Goal: Use online tool/utility: Utilize a website feature to perform a specific function

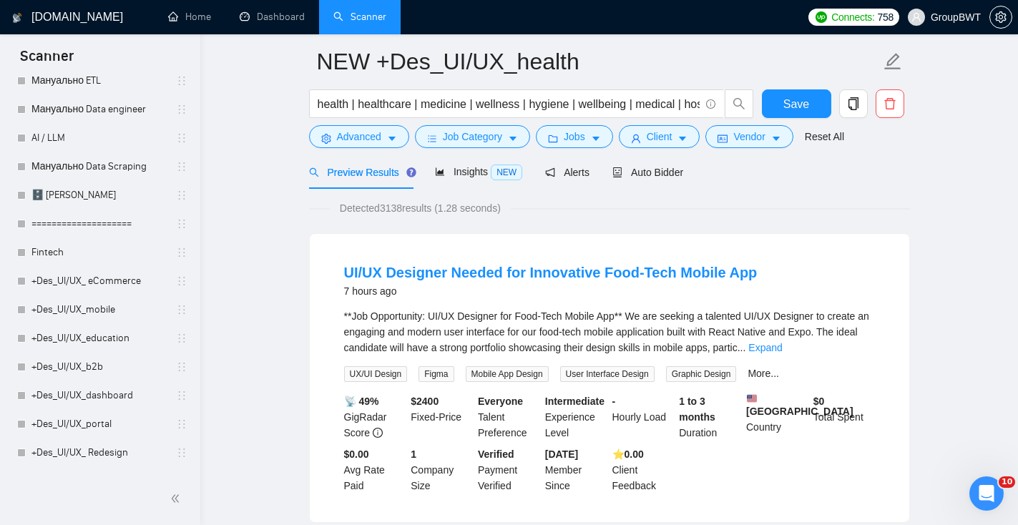
scroll to position [712, 0]
click at [107, 251] on link "+Des_UI/UX_b2b" at bounding box center [99, 250] width 136 height 29
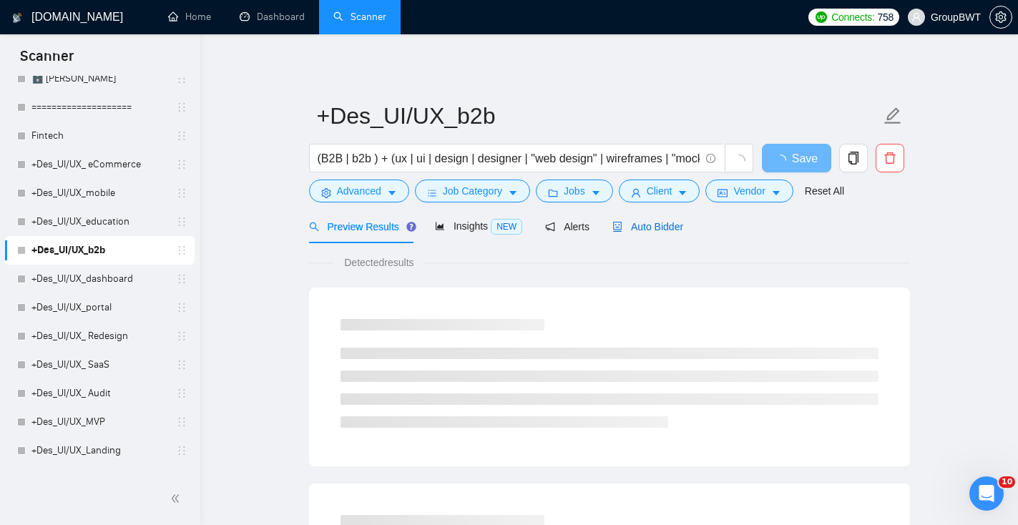
click at [627, 230] on span "Auto Bidder" at bounding box center [647, 226] width 71 height 11
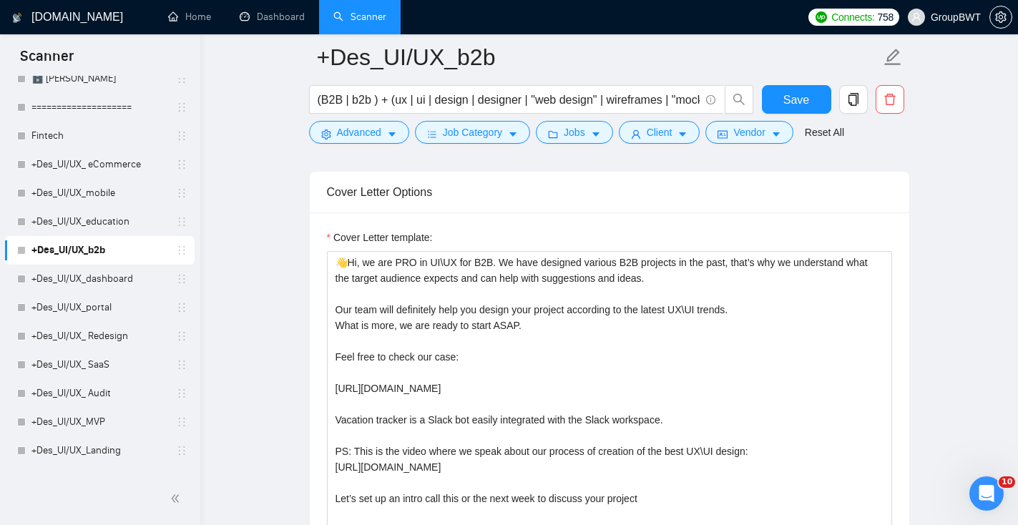
scroll to position [925, 0]
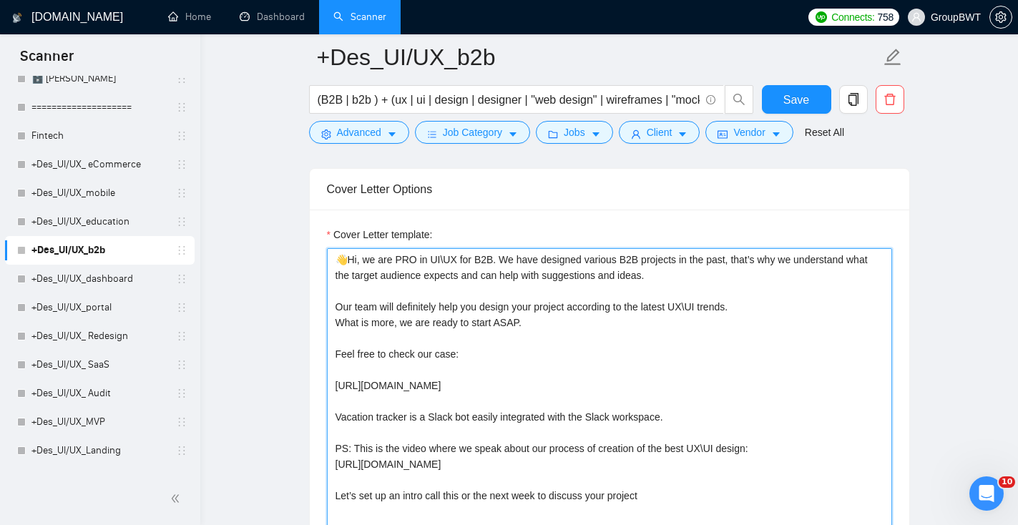
click at [557, 438] on textarea "👋Hi, we are PRO in UI\UX for B2B. We have designed various B2B projects in the …" at bounding box center [609, 409] width 565 height 322
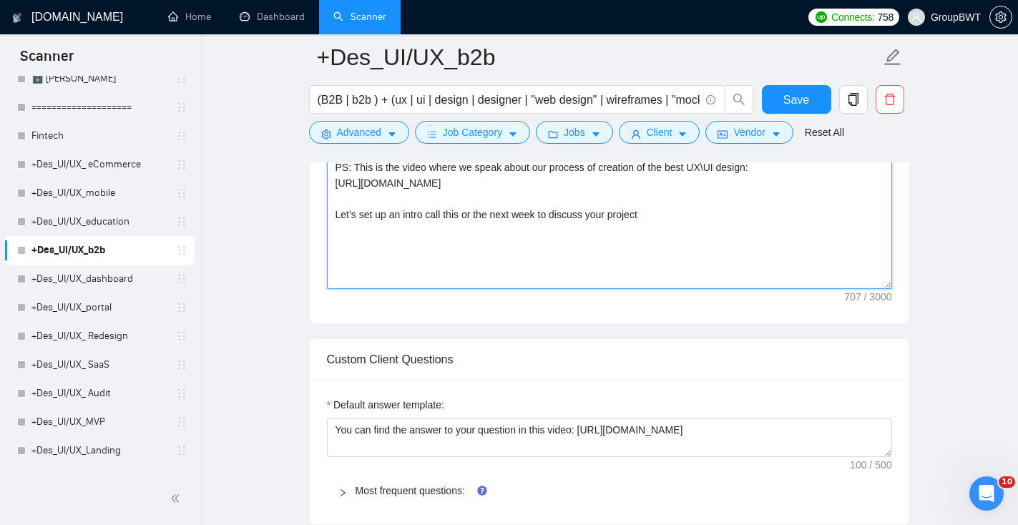
scroll to position [1204, 0]
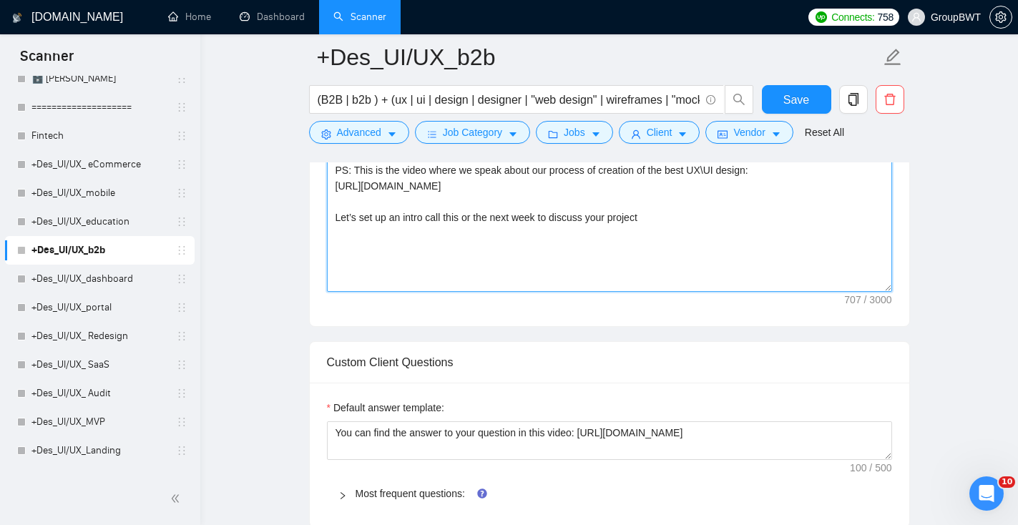
click at [546, 243] on textarea "👋Hi, we are PRO in UI\UX for B2B. We have designed various B2B projects in the …" at bounding box center [609, 131] width 565 height 322
drag, startPoint x: 654, startPoint y: 220, endPoint x: 288, endPoint y: 222, distance: 366.9
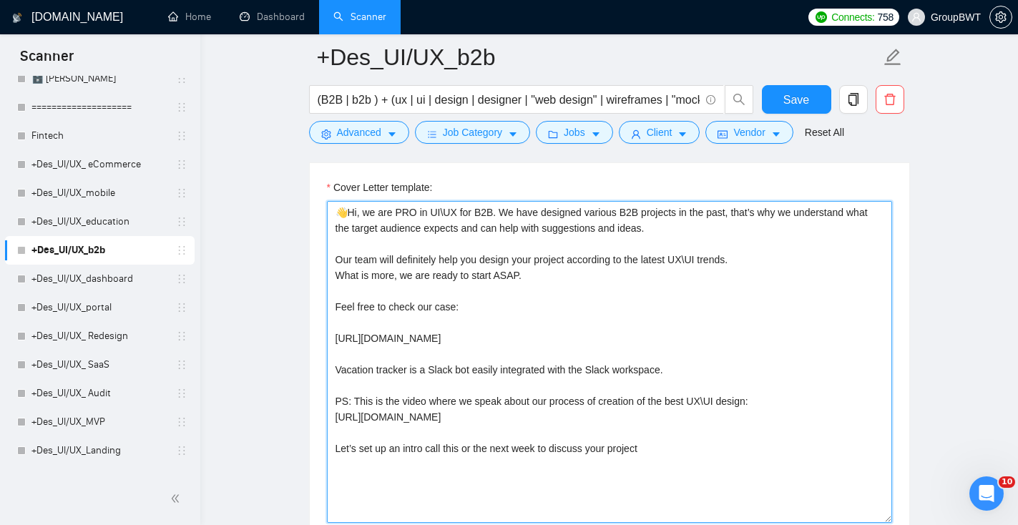
scroll to position [973, 0]
click at [608, 390] on textarea "👋Hi, we are PRO in UI\UX for B2B. We have designed various B2B projects in the …" at bounding box center [609, 361] width 565 height 322
click at [659, 438] on textarea "👋Hi, we are PRO in UI\UX for B2B. We have designed various B2B projects in the …" at bounding box center [609, 361] width 565 height 322
